Goal: Task Accomplishment & Management: Manage account settings

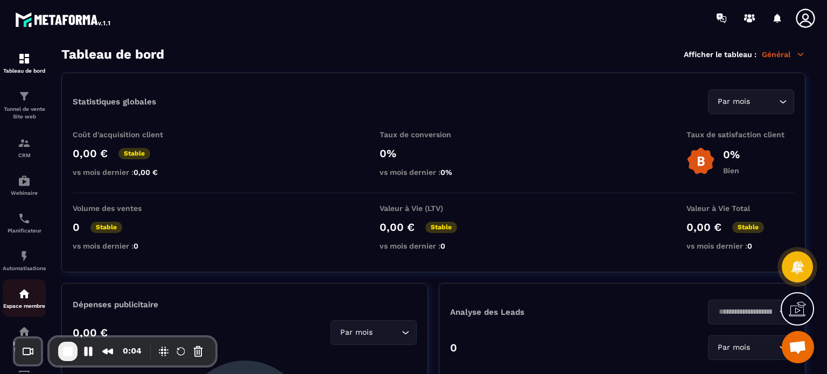
click at [26, 307] on p "Espace membre" at bounding box center [24, 306] width 43 height 6
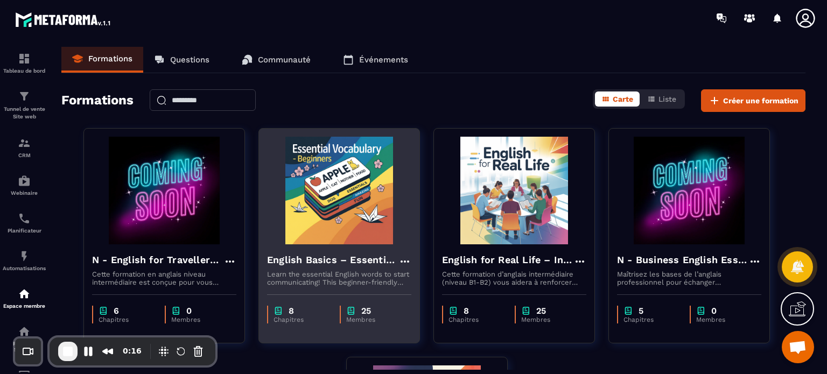
click at [319, 262] on h4 "English Basics – Essential Vocabulary for Beginners" at bounding box center [332, 259] width 131 height 15
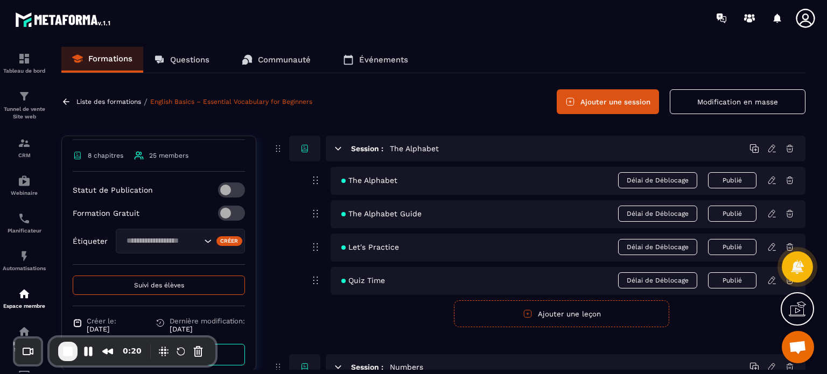
scroll to position [295, 0]
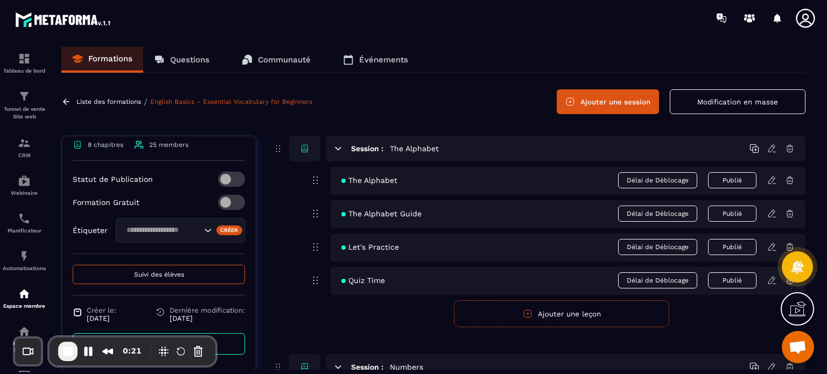
click at [146, 275] on span "Suivi des élèves" at bounding box center [159, 275] width 50 height 8
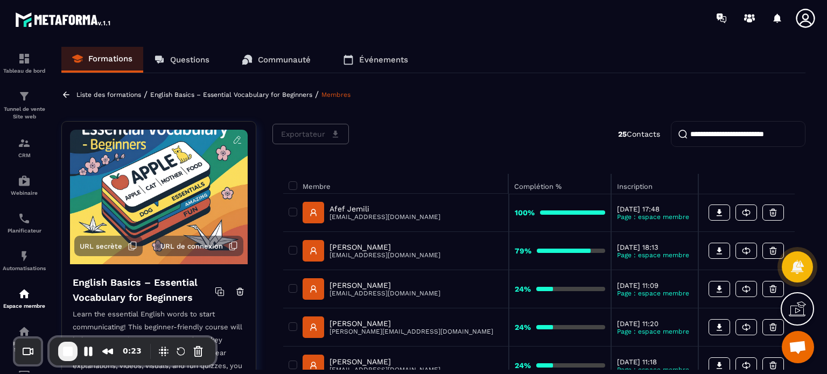
click at [500, 138] on div "Exportateur 25 Contacts" at bounding box center [538, 134] width 533 height 26
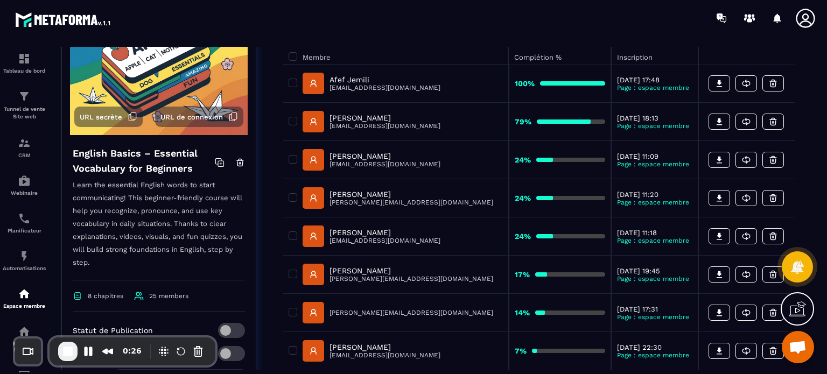
scroll to position [65, 0]
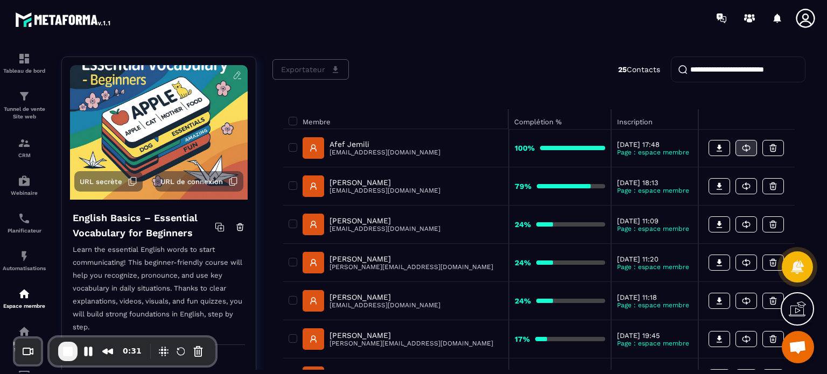
click at [746, 146] on icon at bounding box center [747, 148] width 5 height 4
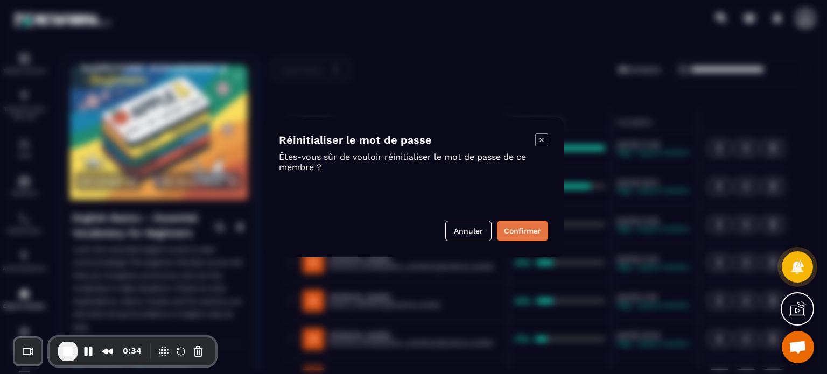
click at [531, 233] on button "Confirmer" at bounding box center [522, 231] width 51 height 20
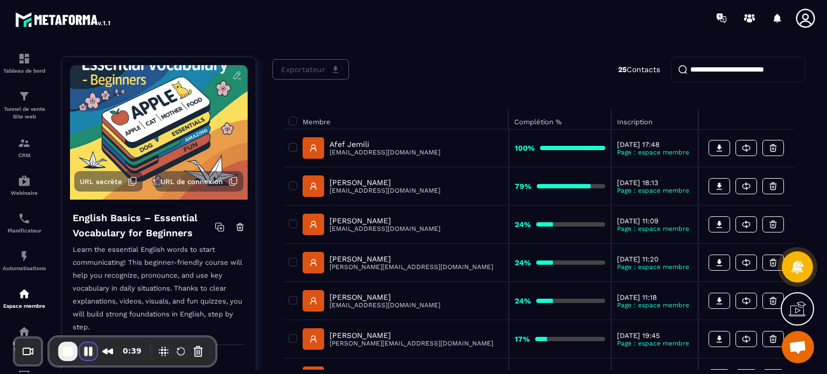
click at [86, 354] on button "Pause Recording" at bounding box center [88, 351] width 17 height 17
click at [72, 356] on button "End Recording" at bounding box center [66, 352] width 17 height 17
click at [90, 348] on button "Pause Recording" at bounding box center [88, 351] width 17 height 17
click at [801, 27] on icon at bounding box center [806, 19] width 22 height 22
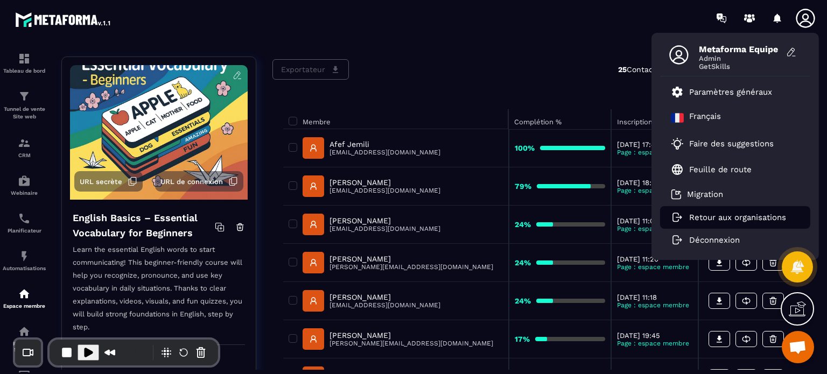
click at [738, 220] on p "Retour aux organisations" at bounding box center [737, 218] width 97 height 10
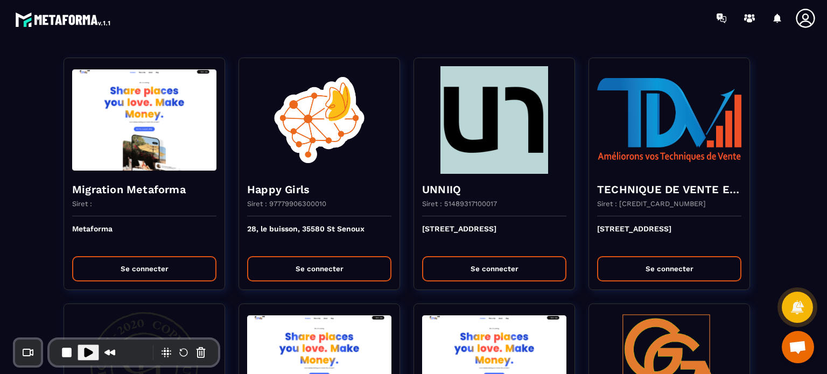
click at [567, 25] on div at bounding box center [477, 18] width 700 height 36
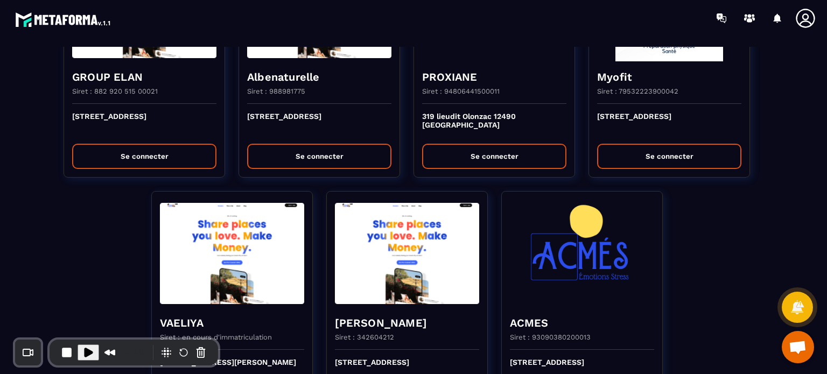
scroll to position [2810, 0]
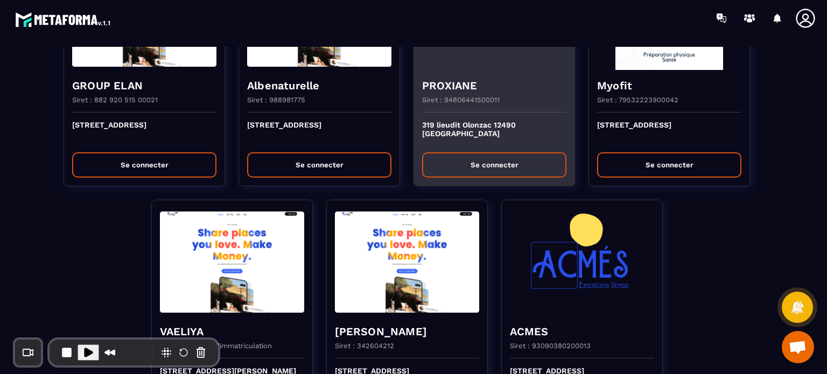
click at [480, 157] on button "Se connecter" at bounding box center [494, 164] width 144 height 25
